Goal: Obtain resource: Download file/media

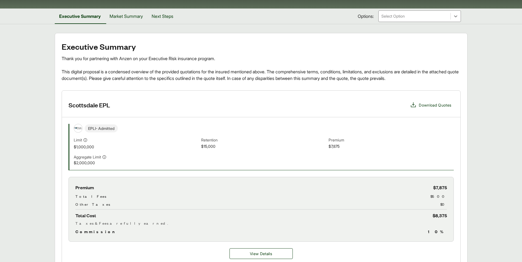
scroll to position [83, 0]
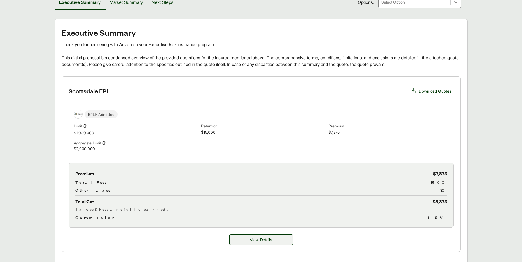
click at [271, 242] on span "View Details" at bounding box center [261, 240] width 22 height 6
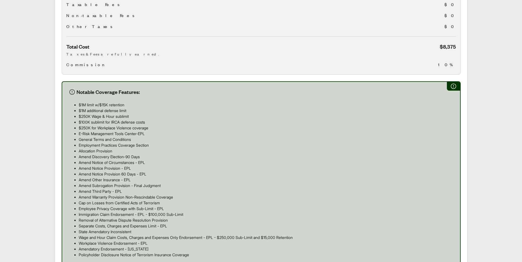
scroll to position [248, 0]
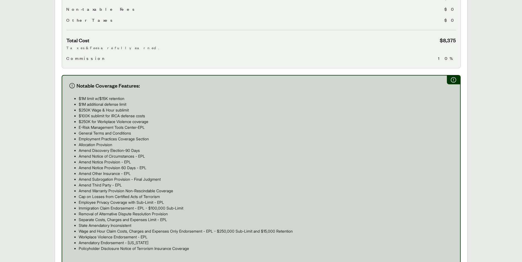
click at [495, 155] on main "Options: Scottsdale EPL Scottsdale EPL Scottsdale Carrier Coverage Limit Retent…" at bounding box center [261, 118] width 522 height 528
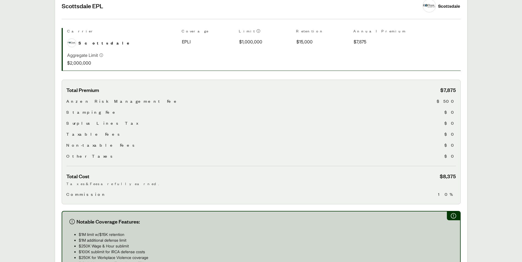
scroll to position [110, 0]
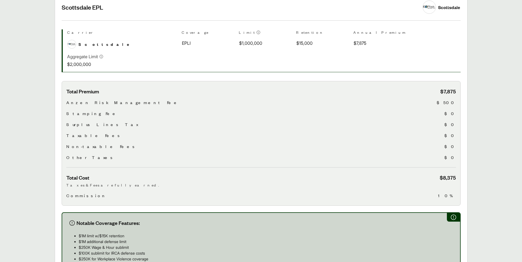
click at [27, 152] on main "Options: Scottsdale EPL Scottsdale EPL Scottsdale Carrier Coverage Limit Retent…" at bounding box center [261, 255] width 522 height 528
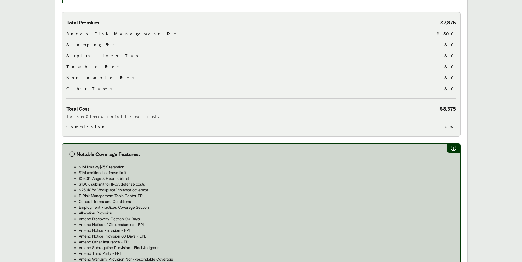
scroll to position [193, 0]
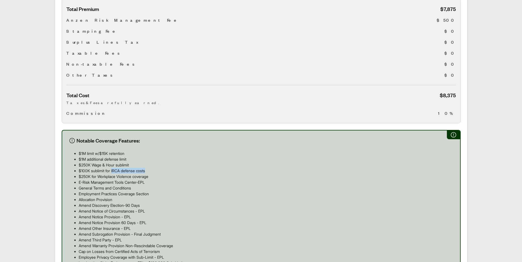
drag, startPoint x: 112, startPoint y: 172, endPoint x: 149, endPoint y: 171, distance: 36.3
click at [149, 171] on p "$100K sublimit for IRCA defense costs" at bounding box center [266, 171] width 375 height 6
copy p "IRCA defense costs"
drag, startPoint x: 5, startPoint y: 179, endPoint x: 74, endPoint y: 171, distance: 69.7
click at [20, 179] on main "Options: Scottsdale EPL Scottsdale EPL Scottsdale Carrier Coverage Limit Retent…" at bounding box center [261, 173] width 522 height 528
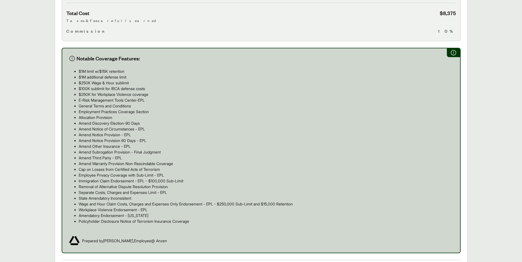
scroll to position [275, 0]
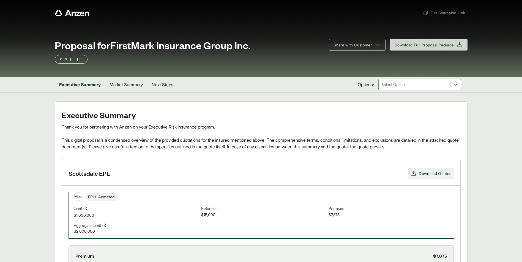
click at [417, 174] on span "Download Quotes" at bounding box center [430, 173] width 41 height 7
